Goal: Book appointment/travel/reservation

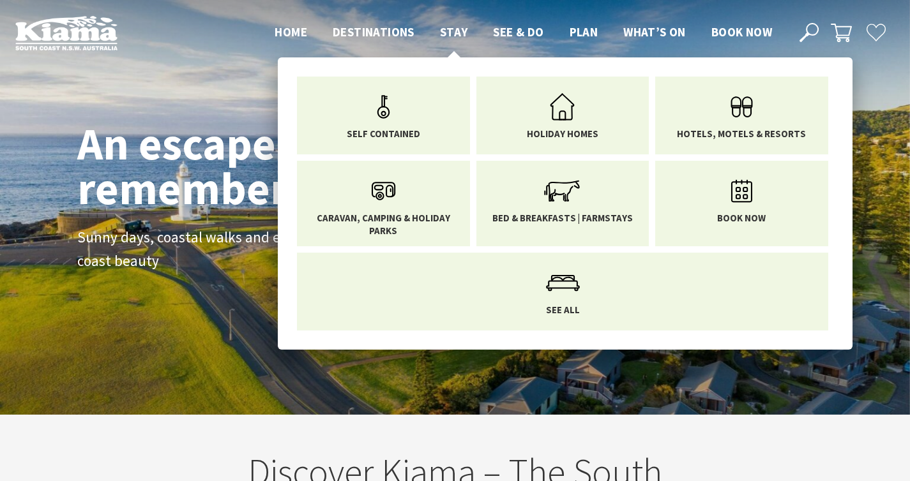
click at [451, 31] on span "Stay" at bounding box center [454, 31] width 28 height 15
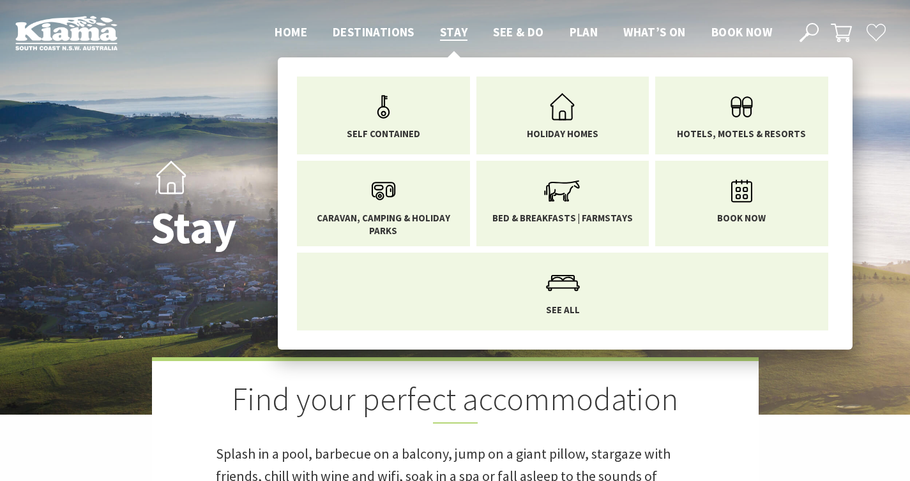
scroll to position [7, 0]
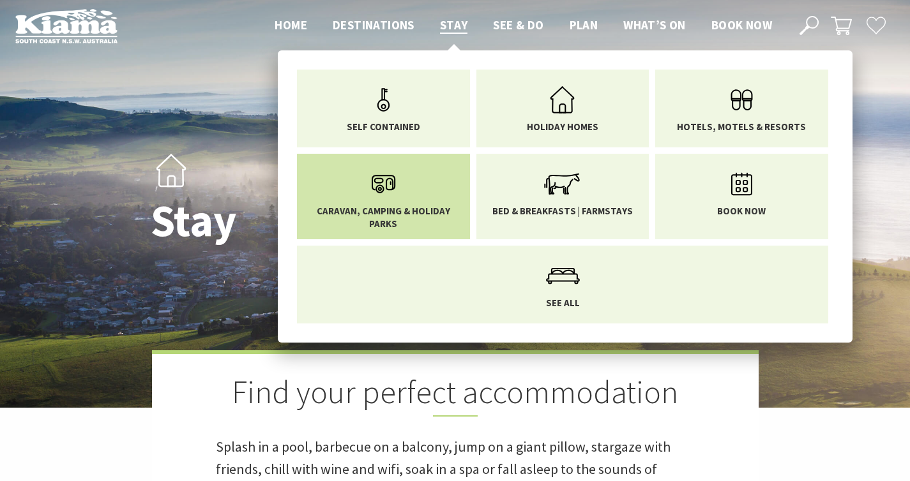
click at [423, 211] on span "Caravan, Camping & Holiday Parks" at bounding box center [384, 217] width 154 height 25
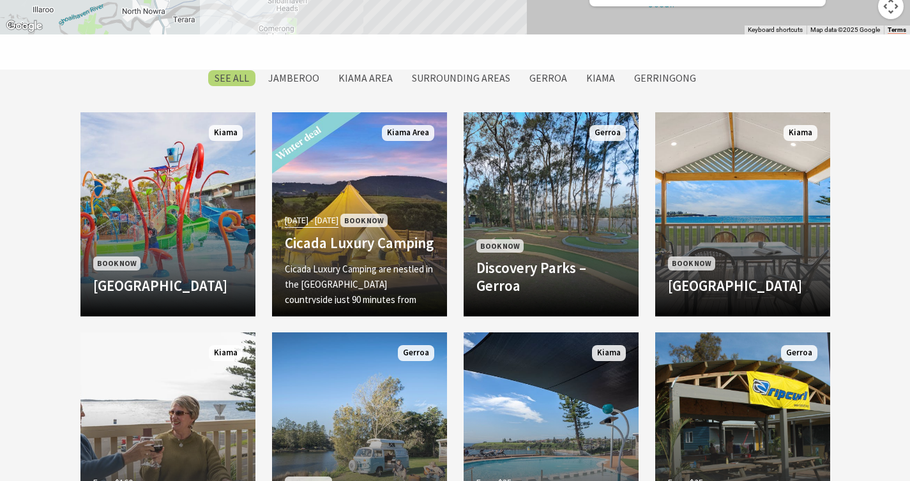
scroll to position [1022, 0]
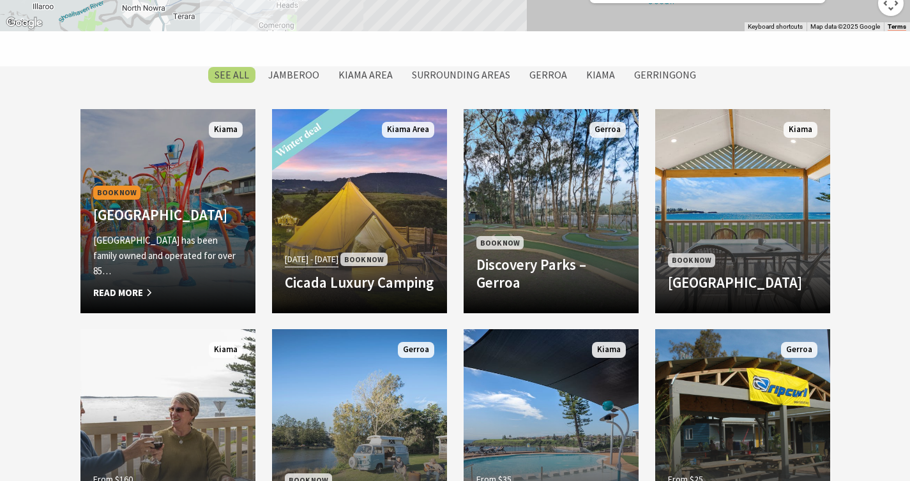
click at [201, 225] on div "Book Now BIG4 Easts Beach Holiday Park BIG4 Easts Beach Holiday Park has been f…" at bounding box center [167, 241] width 175 height 117
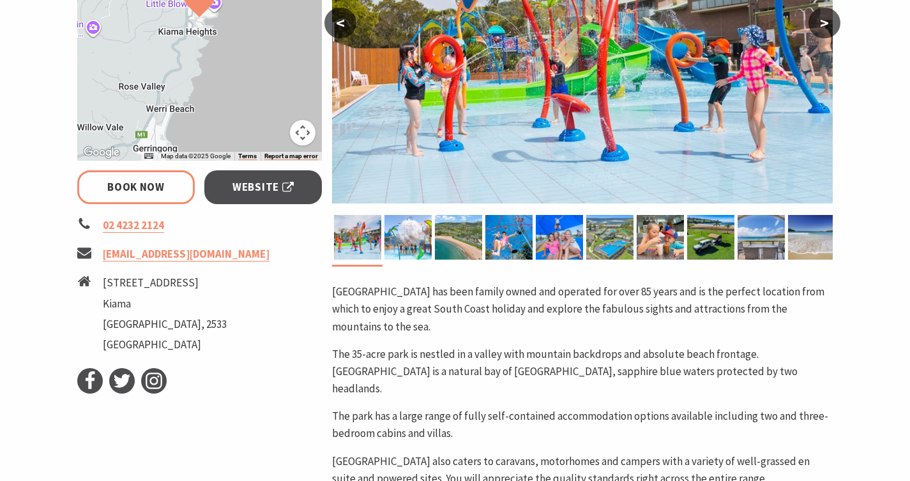
select select "3"
select select "2"
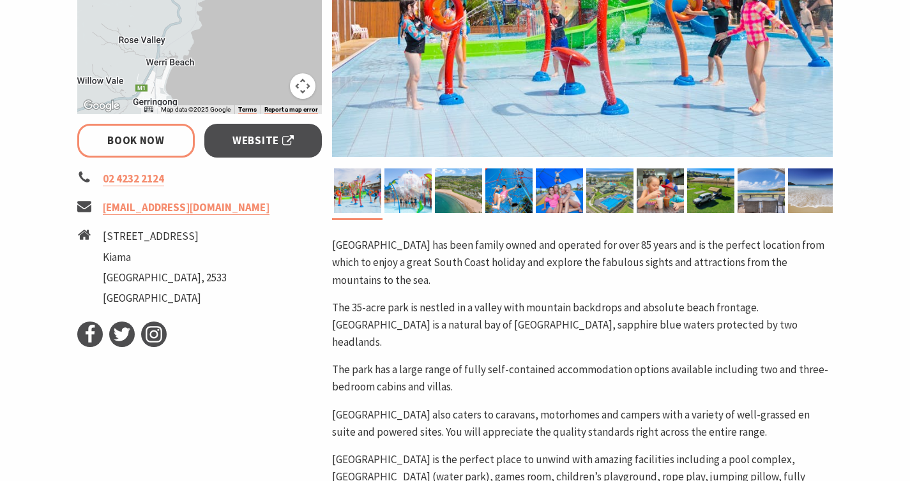
scroll to position [383, 0]
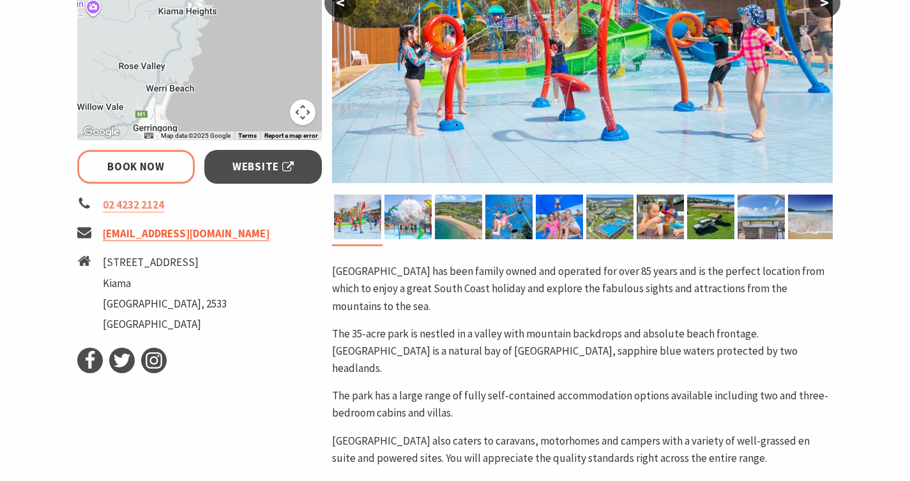
click at [207, 236] on link "holiday@eastsbeach.com.au" at bounding box center [186, 234] width 167 height 15
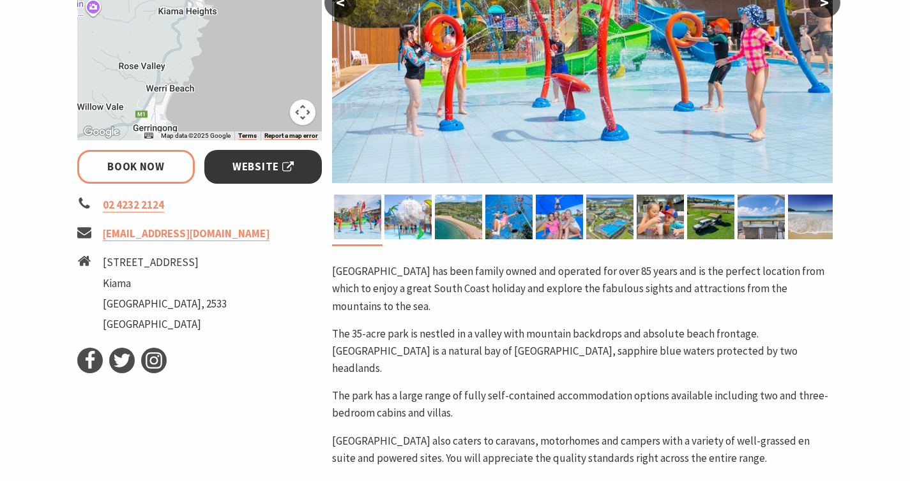
click at [289, 163] on span "Website" at bounding box center [262, 166] width 61 height 17
select select "3"
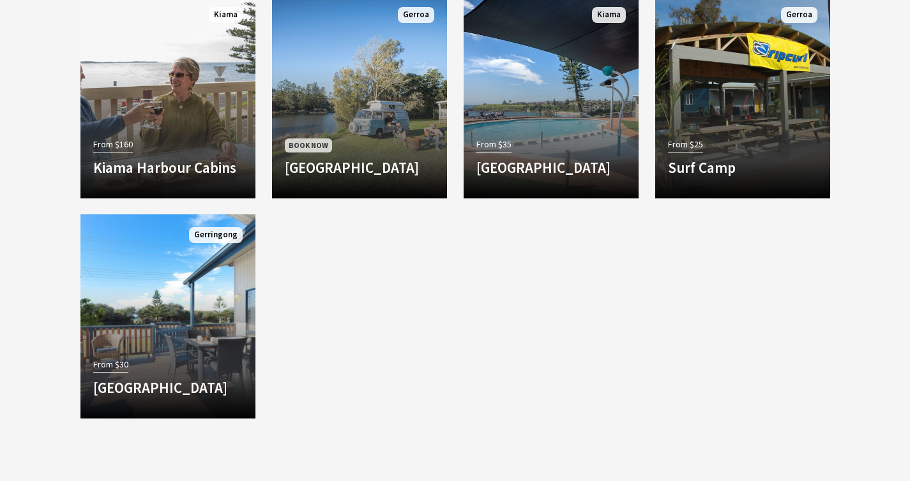
scroll to position [1499, 0]
